Goal: Transaction & Acquisition: Purchase product/service

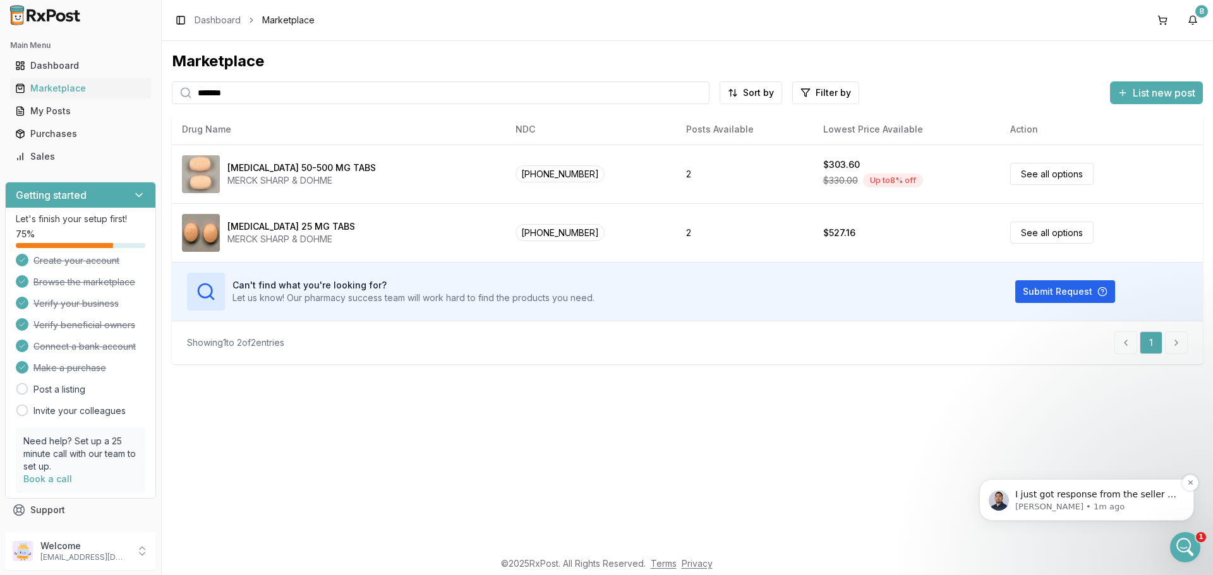
click at [1042, 510] on p "[PERSON_NAME] • 1m ago" at bounding box center [1096, 507] width 163 height 11
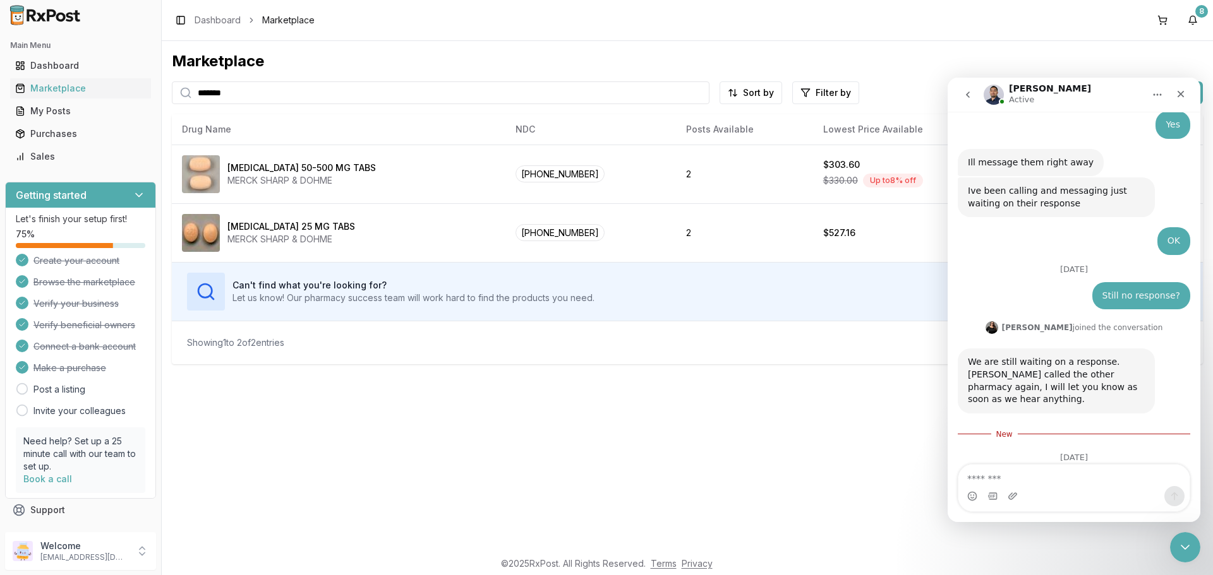
scroll to position [489, 0]
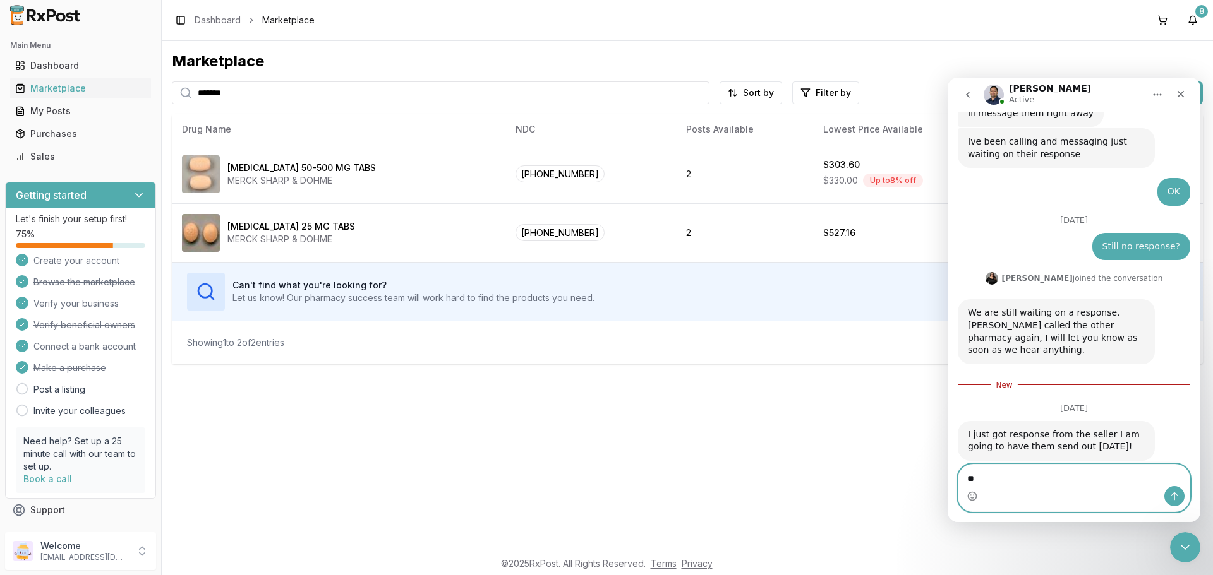
type textarea "*"
type textarea "**********"
click at [1172, 495] on icon "Send a message…" at bounding box center [1174, 497] width 7 height 8
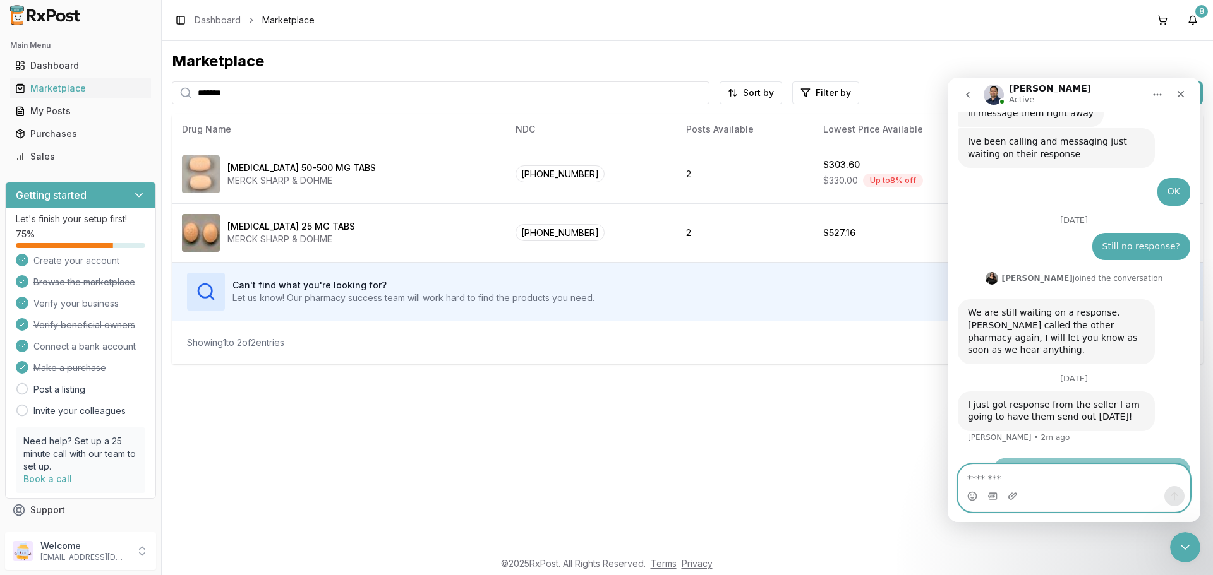
scroll to position [509, 0]
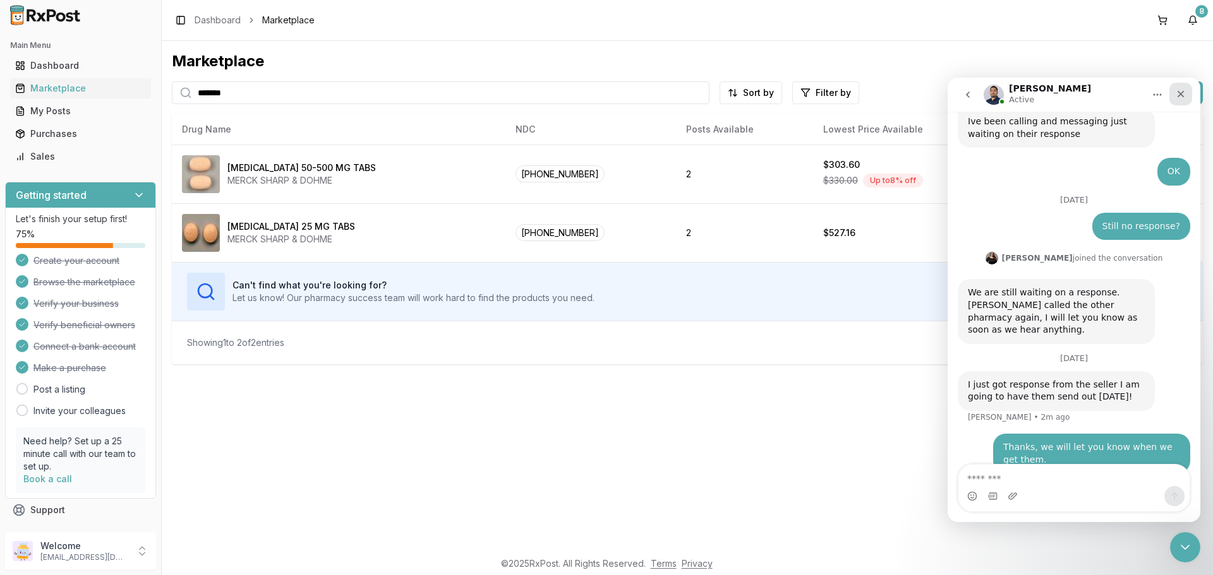
drag, startPoint x: 1184, startPoint y: 95, endPoint x: 2123, endPoint y: 174, distance: 942.6
click at [1184, 95] on icon "Close" at bounding box center [1180, 94] width 10 height 10
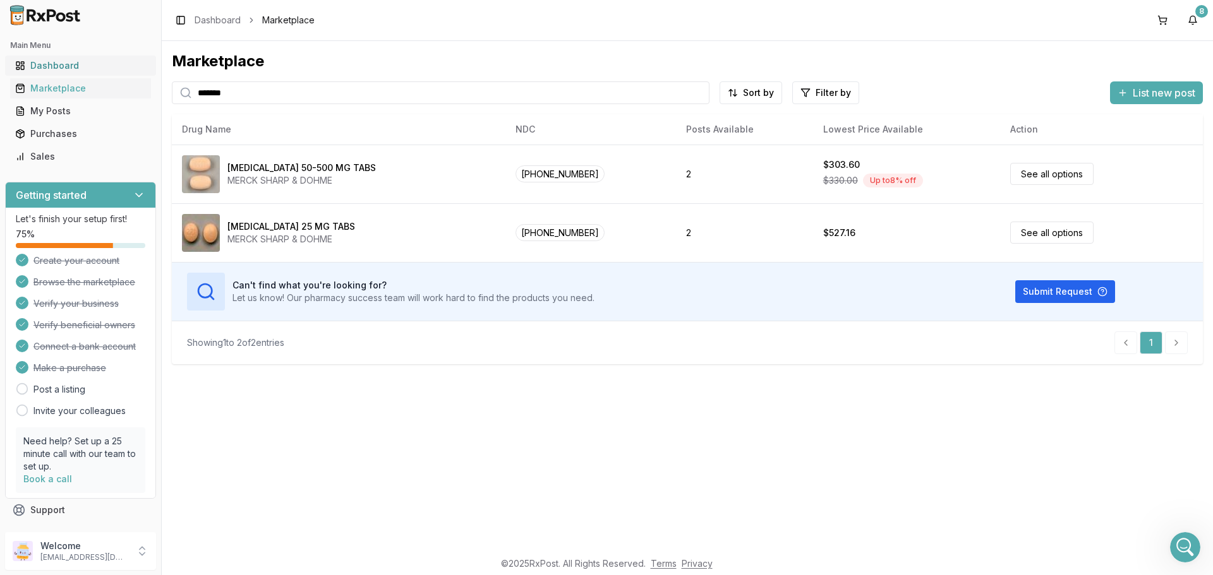
drag, startPoint x: 303, startPoint y: 94, endPoint x: 14, endPoint y: 60, distance: 290.7
click at [20, 62] on div "Main Menu Dashboard Marketplace My Posts Purchases Sales Getting started Let's …" at bounding box center [606, 287] width 1213 height 575
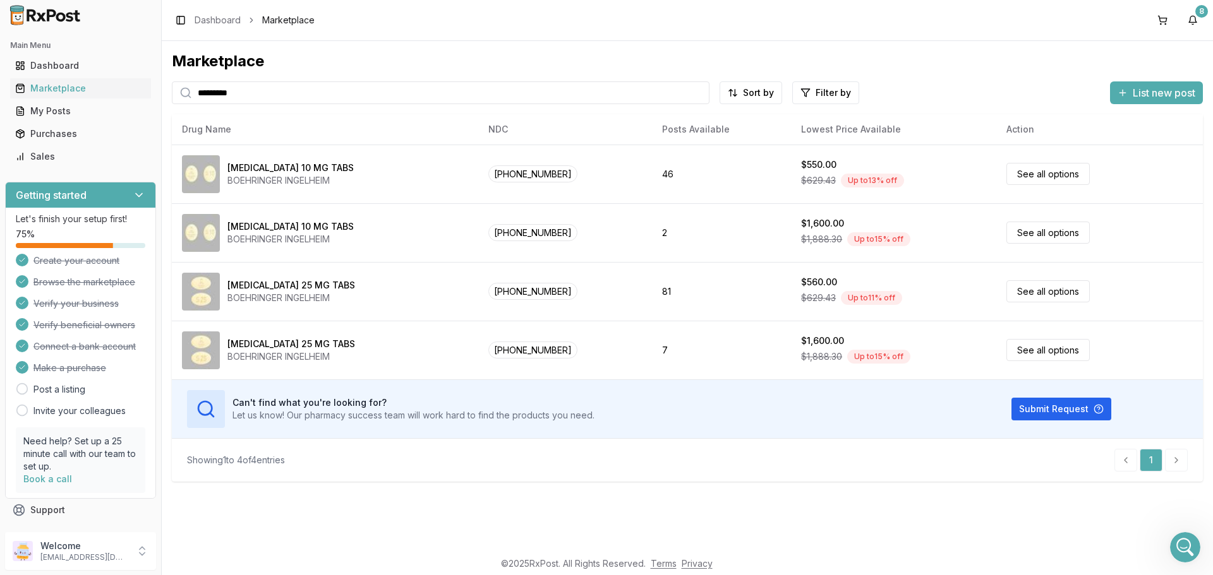
drag, startPoint x: 281, startPoint y: 100, endPoint x: 0, endPoint y: 93, distance: 281.1
click at [0, 93] on div "Main Menu Dashboard Marketplace My Posts Purchases Sales Getting started Let's …" at bounding box center [606, 287] width 1213 height 575
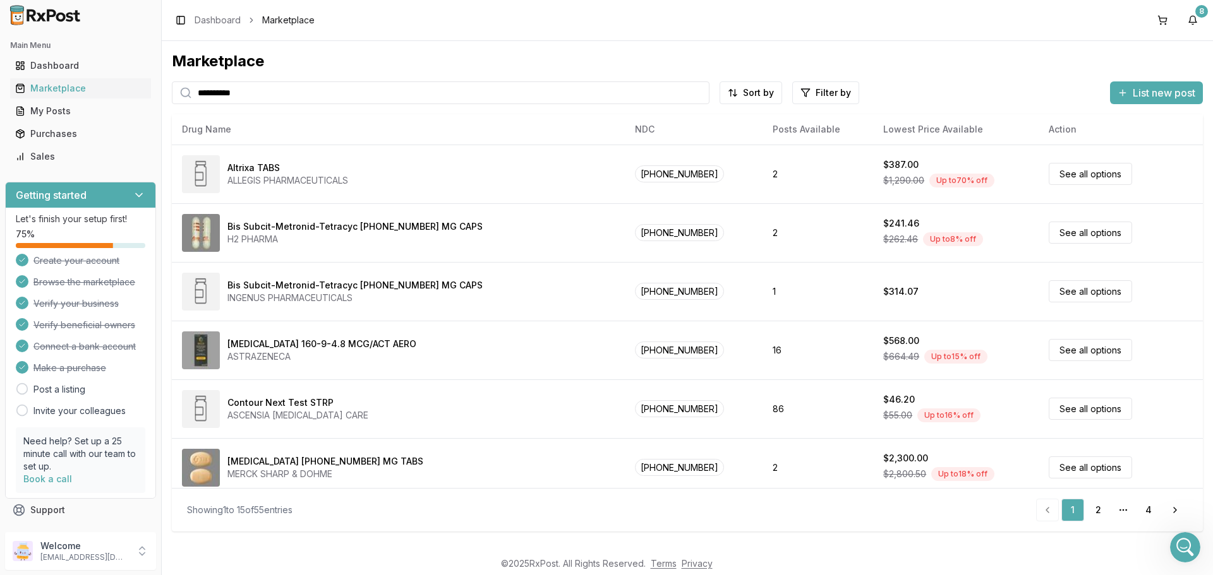
type input "**********"
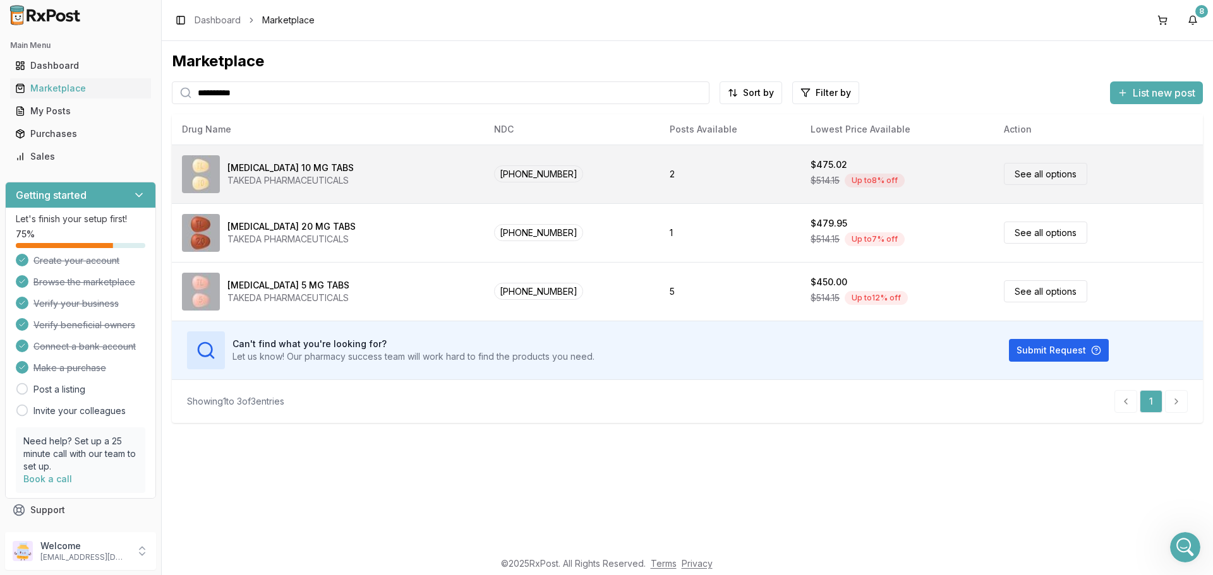
click at [1028, 168] on link "See all options" at bounding box center [1045, 174] width 83 height 22
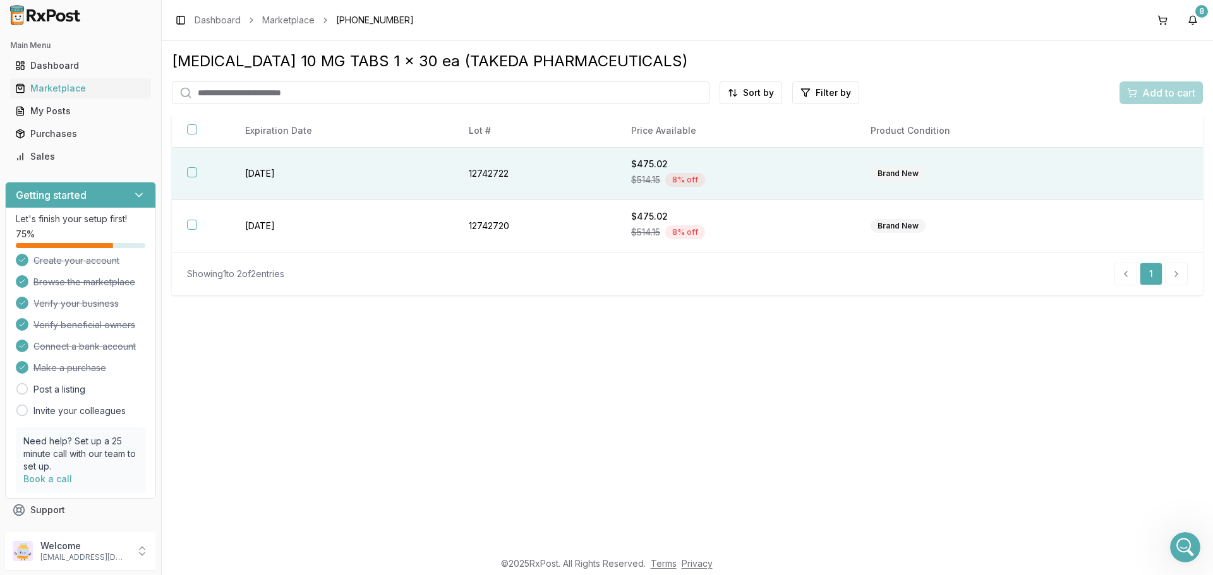
click at [193, 171] on button "button" at bounding box center [192, 172] width 10 height 10
click at [1136, 96] on div "Add to cart" at bounding box center [1161, 92] width 68 height 15
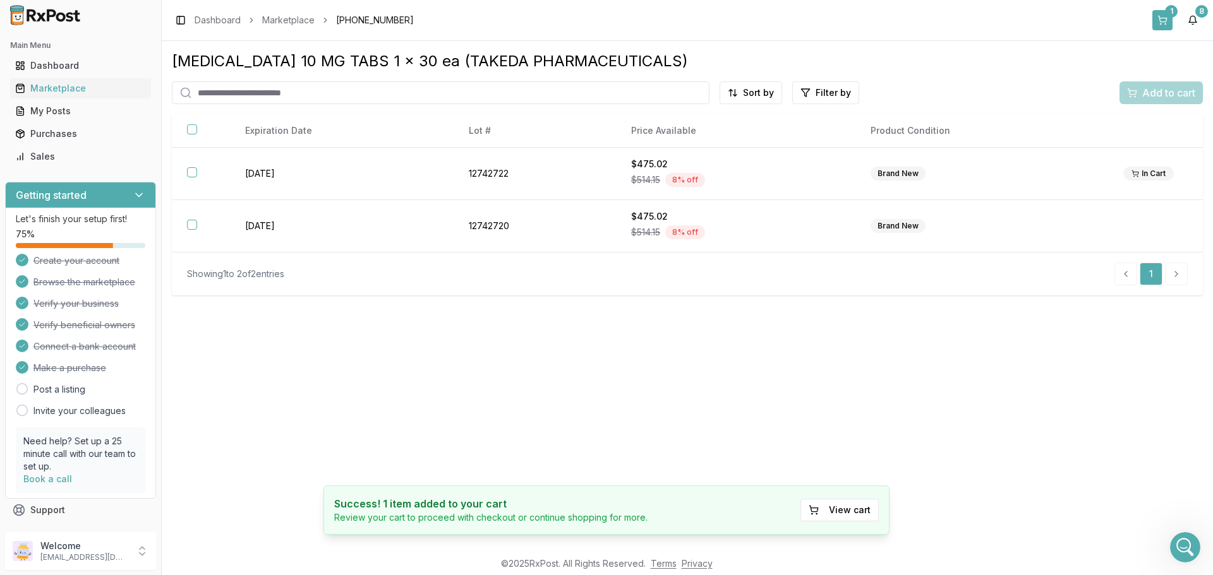
click at [1167, 15] on div "1" at bounding box center [1171, 11] width 13 height 13
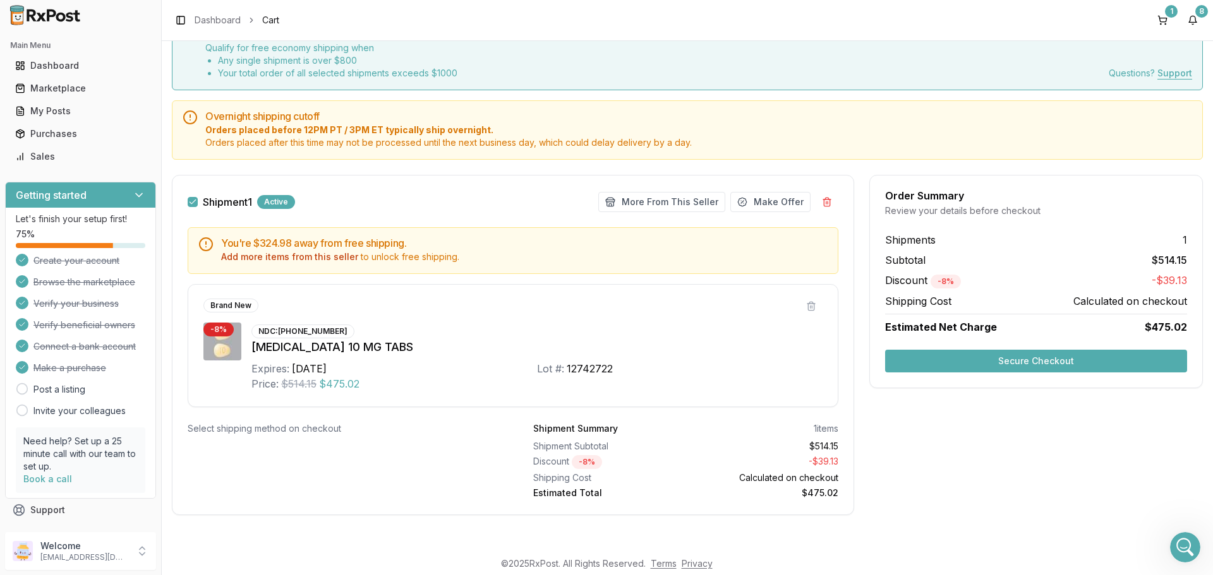
scroll to position [64, 0]
click at [662, 199] on button "More From This Seller" at bounding box center [661, 201] width 127 height 20
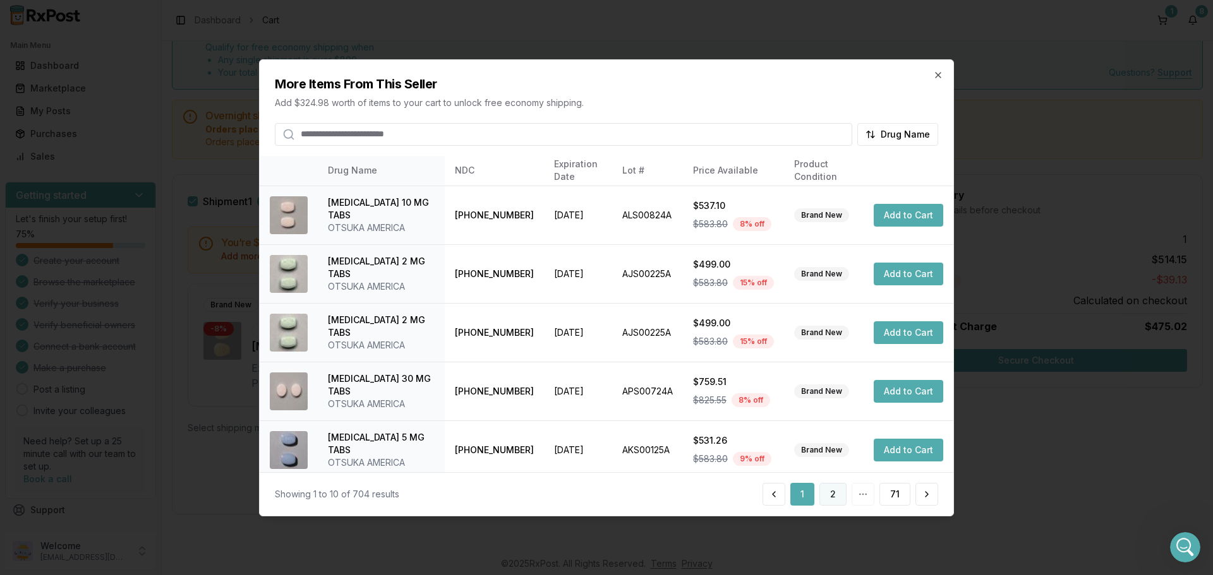
click at [834, 490] on button "2" at bounding box center [832, 494] width 27 height 23
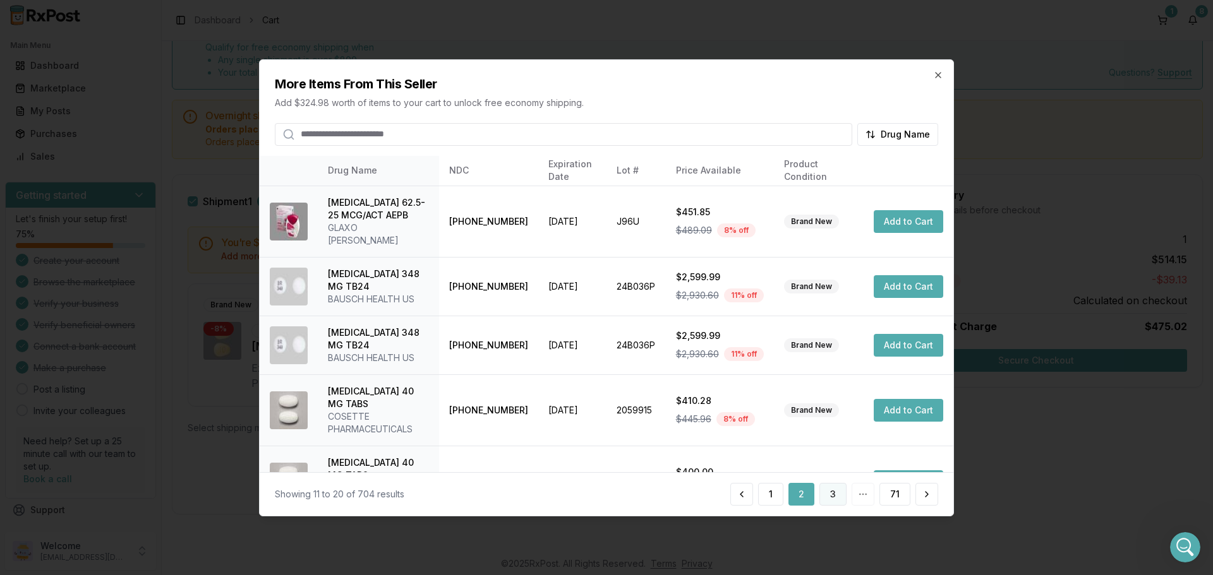
click at [829, 498] on button "3" at bounding box center [832, 494] width 27 height 23
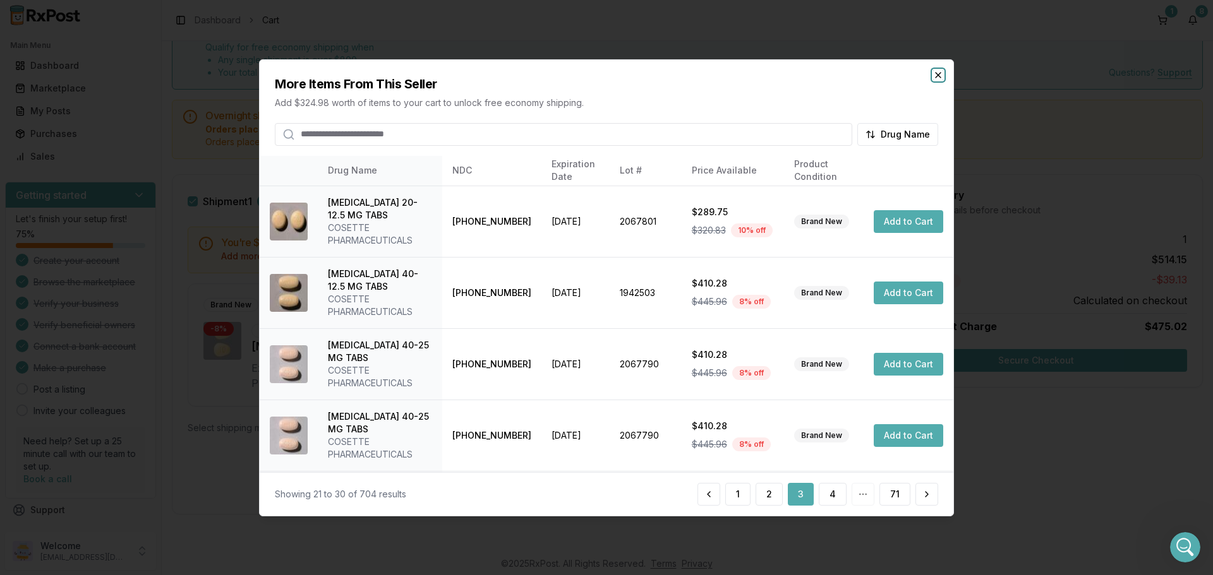
click at [941, 76] on icon "button" at bounding box center [938, 74] width 10 height 10
